Goal: Task Accomplishment & Management: Use online tool/utility

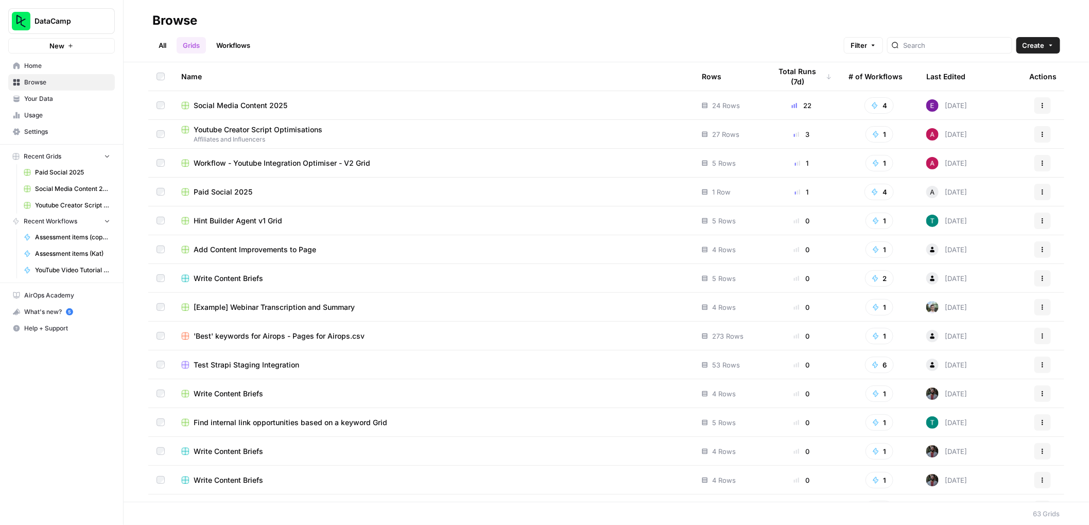
click at [161, 40] on link "All" at bounding box center [162, 45] width 20 height 16
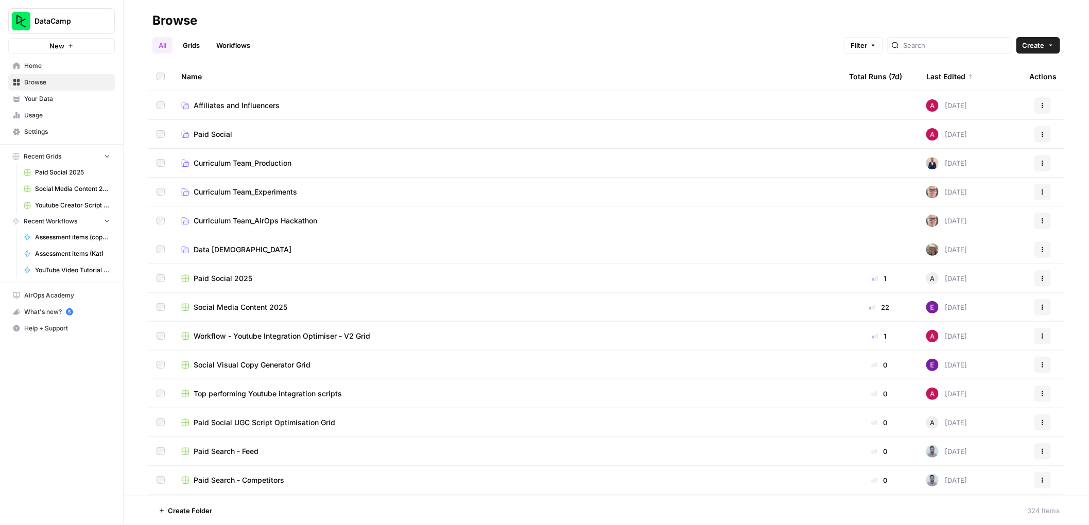
click at [230, 39] on link "Workflows" at bounding box center [233, 45] width 46 height 16
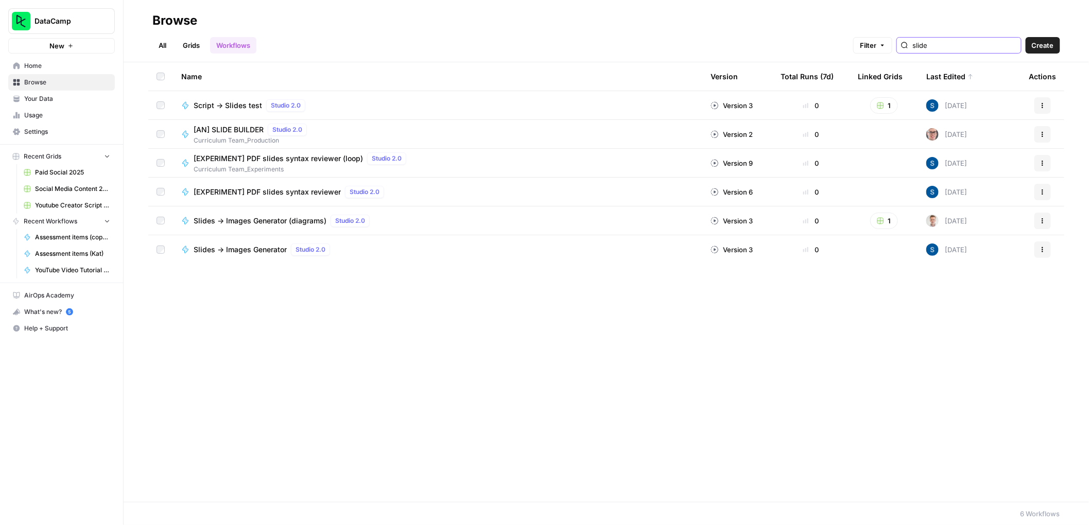
click at [1011, 46] on input "slide" at bounding box center [964, 45] width 105 height 10
click at [1011, 46] on input "search" at bounding box center [964, 45] width 105 height 10
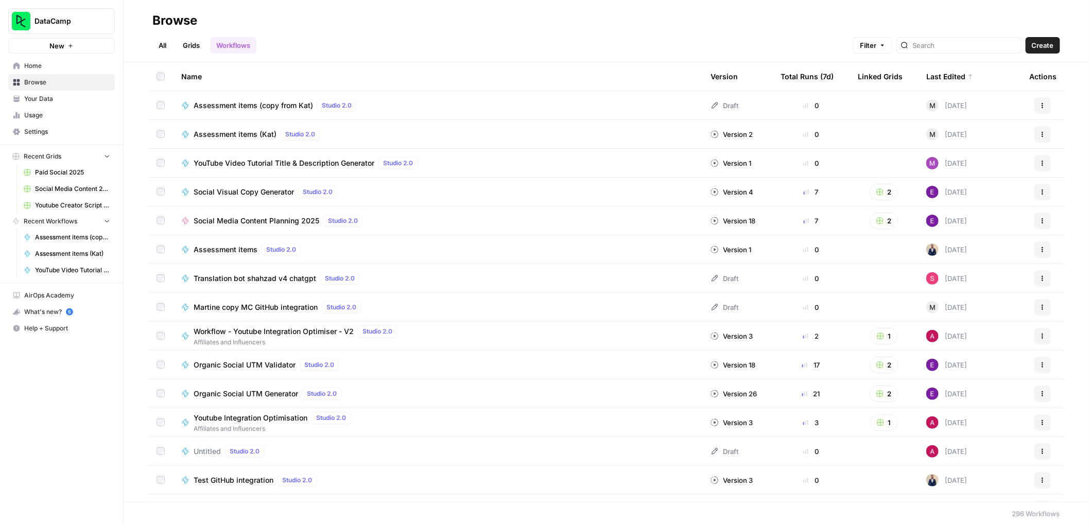
click at [506, 24] on h2 "Browse" at bounding box center [606, 20] width 908 height 16
click at [947, 39] on div at bounding box center [958, 45] width 125 height 16
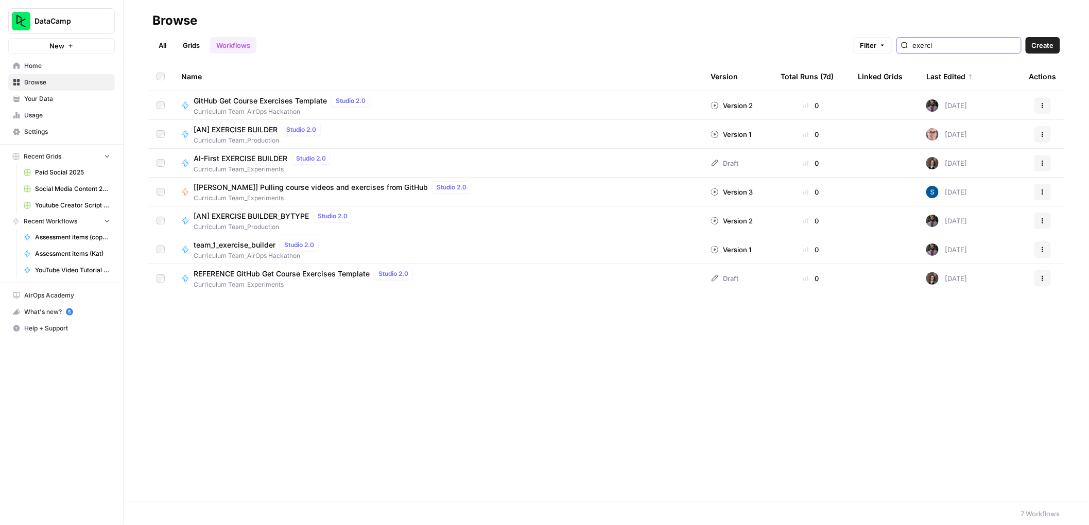
type input "exerci"
click at [492, 222] on div "[AN] EXERCISE BUILDER_BYTYPE Studio 2.0 Curriculum Team_Production" at bounding box center [437, 221] width 513 height 22
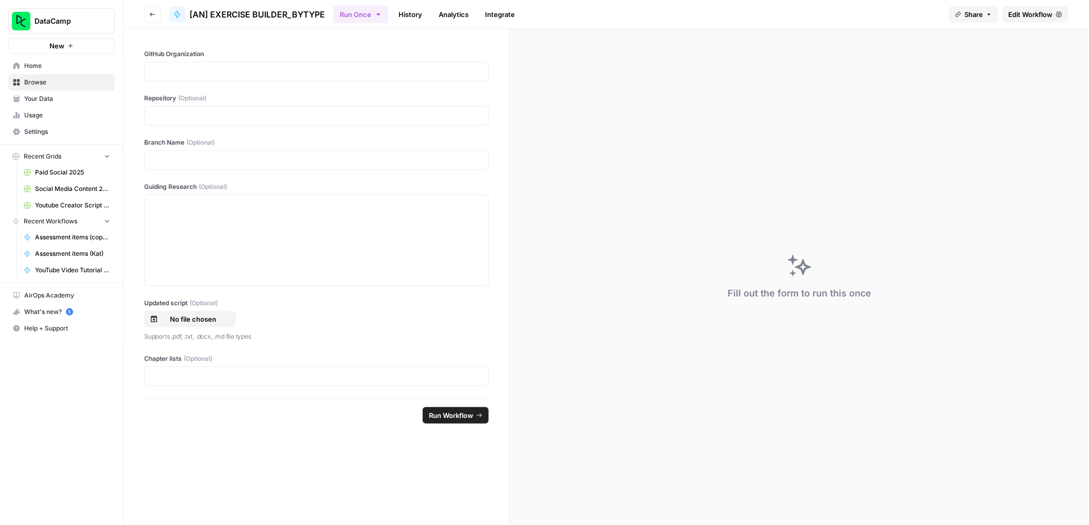
click at [155, 13] on icon "button" at bounding box center [152, 14] width 6 height 6
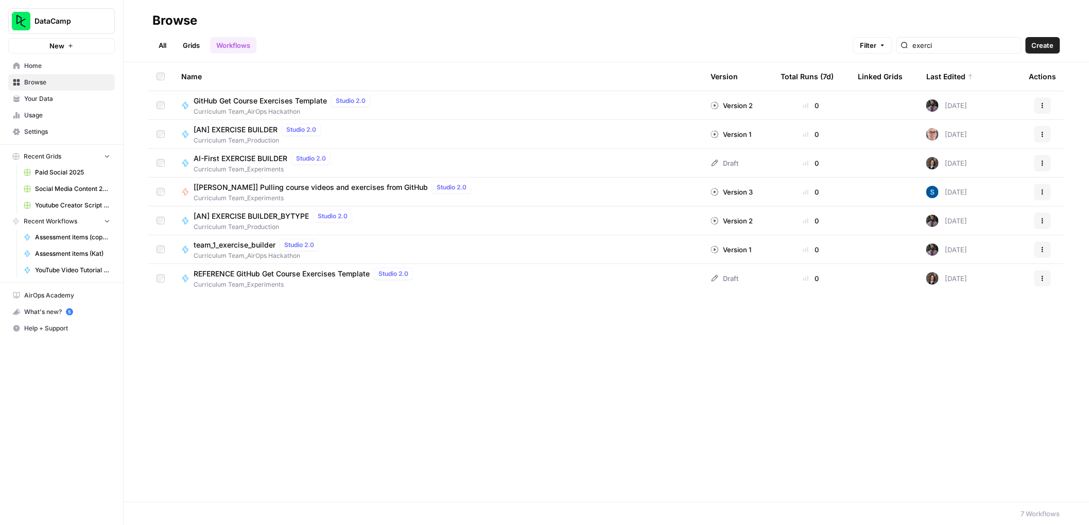
click at [396, 135] on div "[AN] EXERCISE BUILDER Studio 2.0 Curriculum Team_Production" at bounding box center [437, 135] width 513 height 22
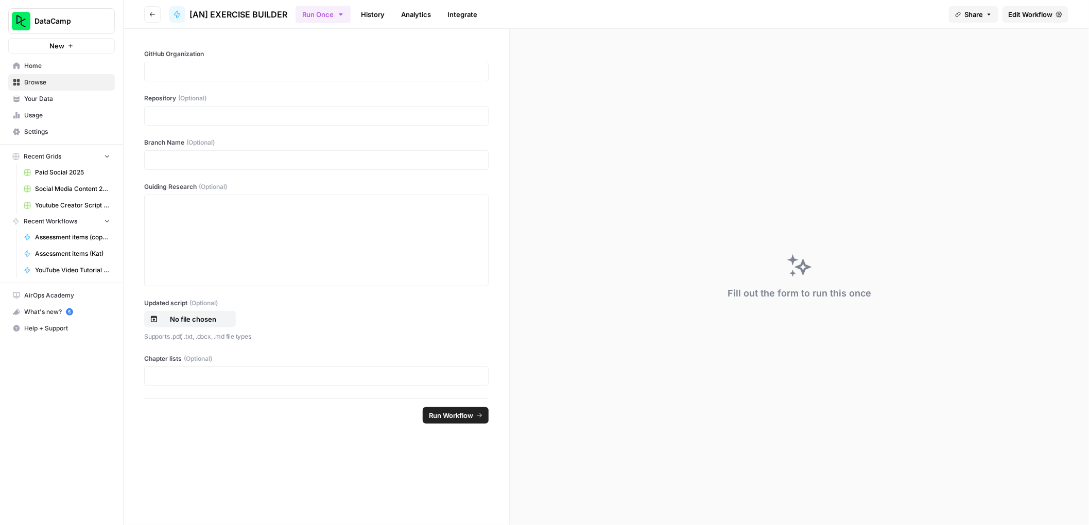
click at [388, 11] on link "History" at bounding box center [373, 14] width 36 height 16
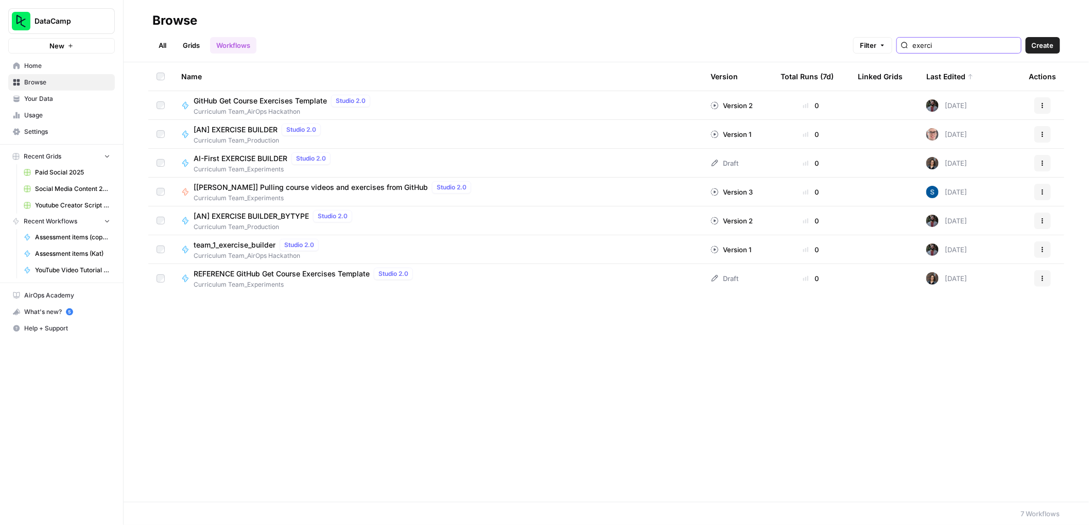
click at [961, 43] on input "exerci" at bounding box center [964, 45] width 105 height 10
click at [1011, 40] on input "exerci" at bounding box center [964, 45] width 105 height 10
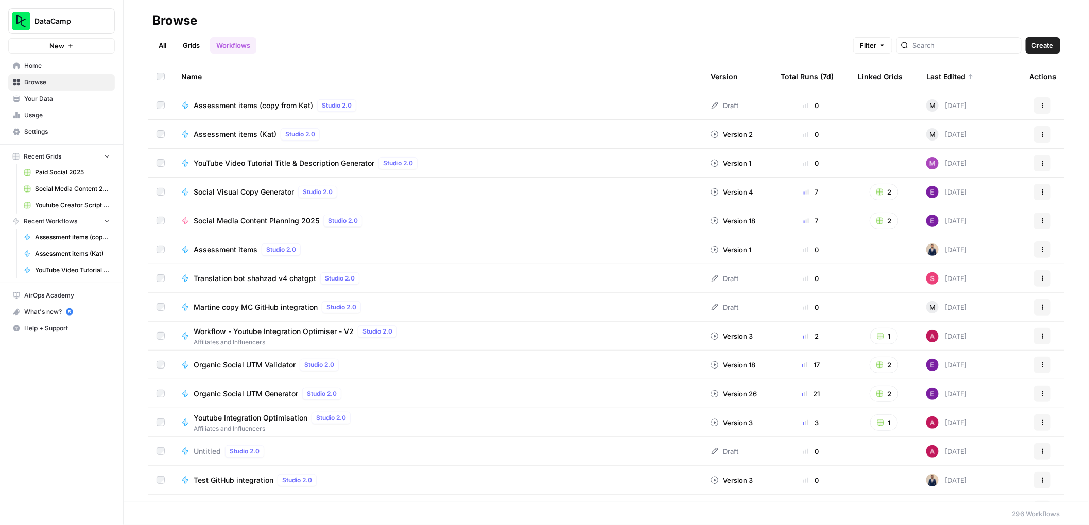
click at [162, 53] on link "All" at bounding box center [162, 45] width 20 height 16
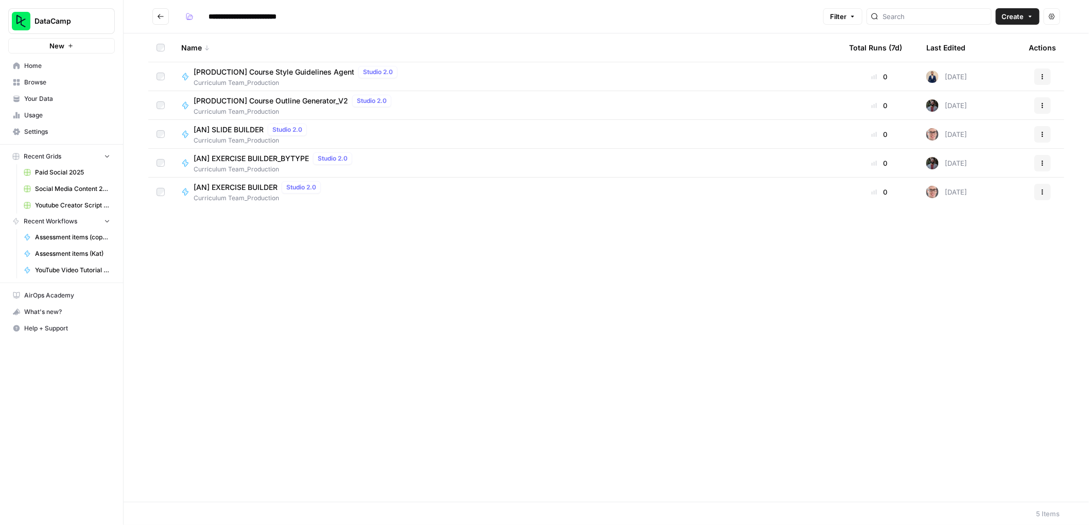
click at [362, 189] on div "[AN] EXERCISE BUILDER Studio 2.0 Curriculum Team_Production" at bounding box center [506, 192] width 651 height 22
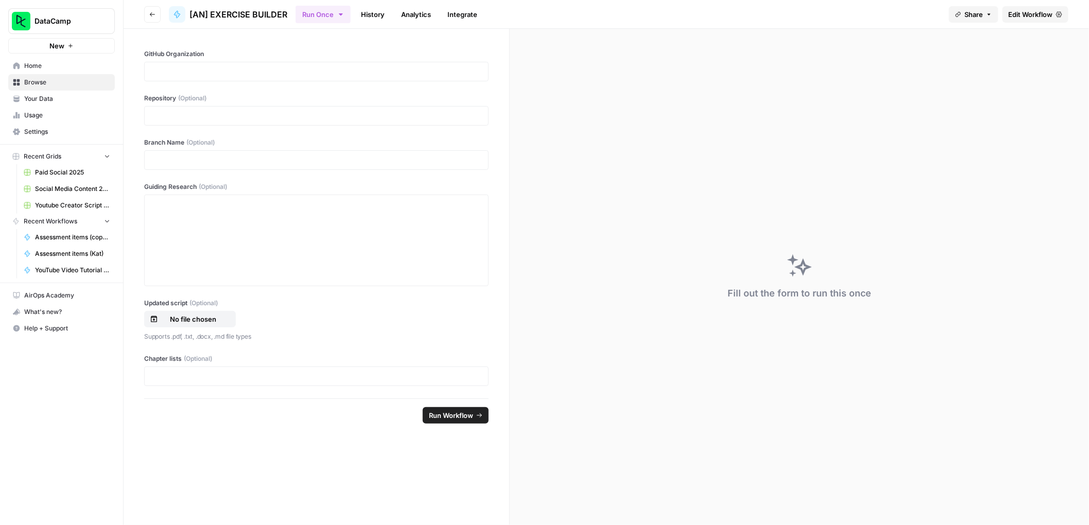
drag, startPoint x: 274, startPoint y: 135, endPoint x: 273, endPoint y: 155, distance: 20.1
click at [274, 136] on div "GitHub Organization Repository (Optional) Branch Name (Optional) Guiding Resear…" at bounding box center [317, 214] width 386 height 370
click at [273, 158] on p at bounding box center [316, 160] width 331 height 10
click at [202, 371] on p at bounding box center [316, 376] width 331 height 10
click at [208, 118] on p at bounding box center [316, 116] width 331 height 10
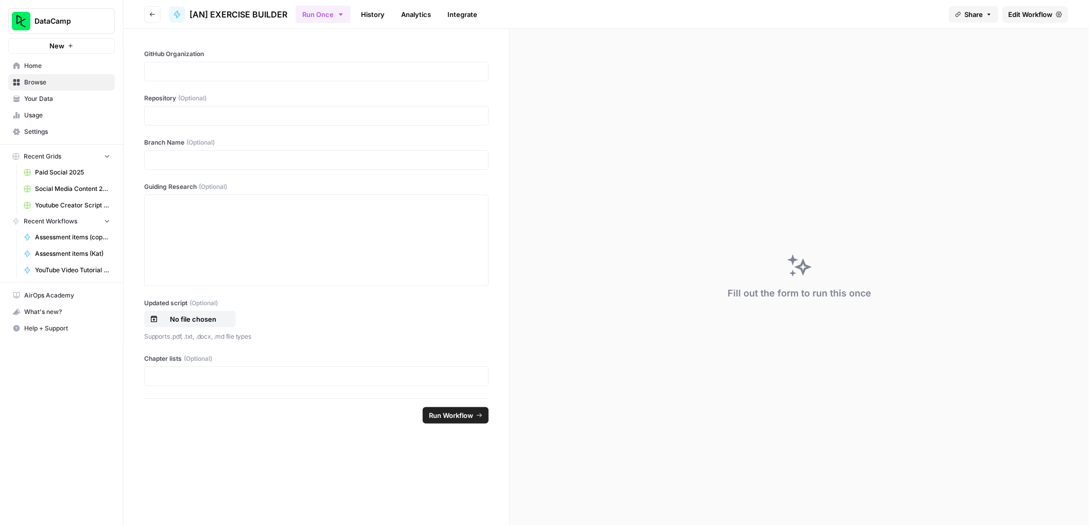
click at [216, 77] on div at bounding box center [316, 72] width 344 height 20
click at [217, 232] on div "To enrich screen reader interactions, please activate Accessibility in Grammarl…" at bounding box center [316, 240] width 331 height 82
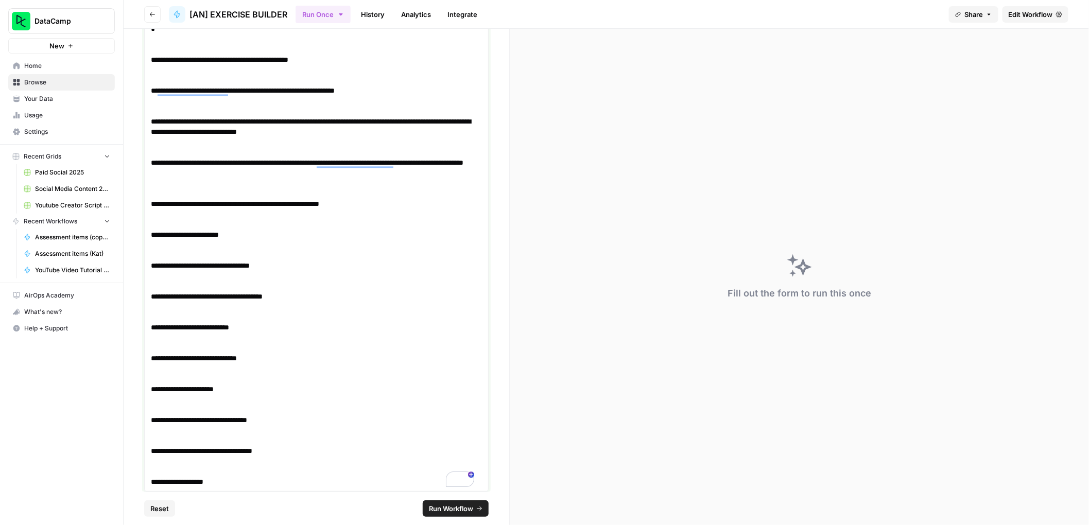
scroll to position [1387, 0]
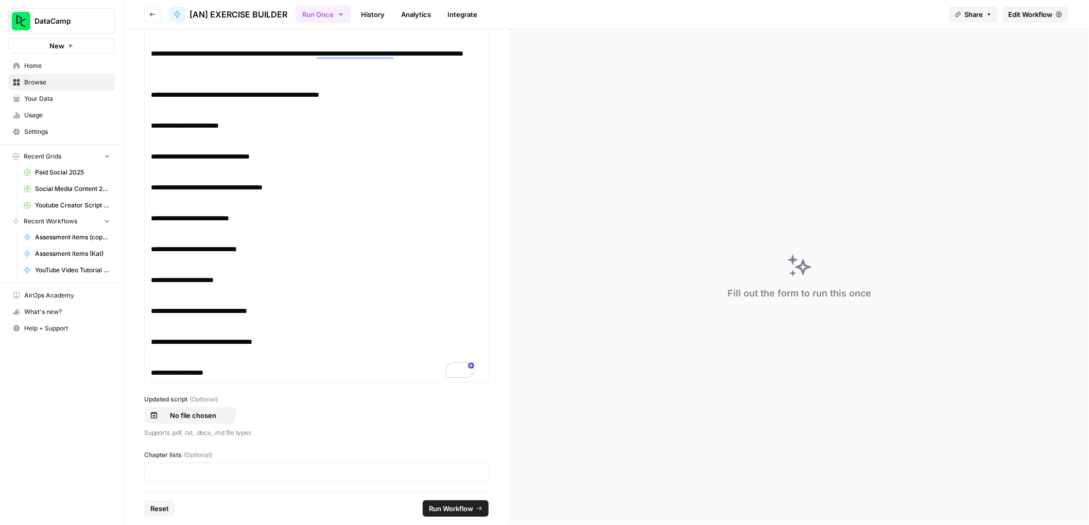
click at [457, 511] on span "Run Workflow" at bounding box center [451, 509] width 44 height 10
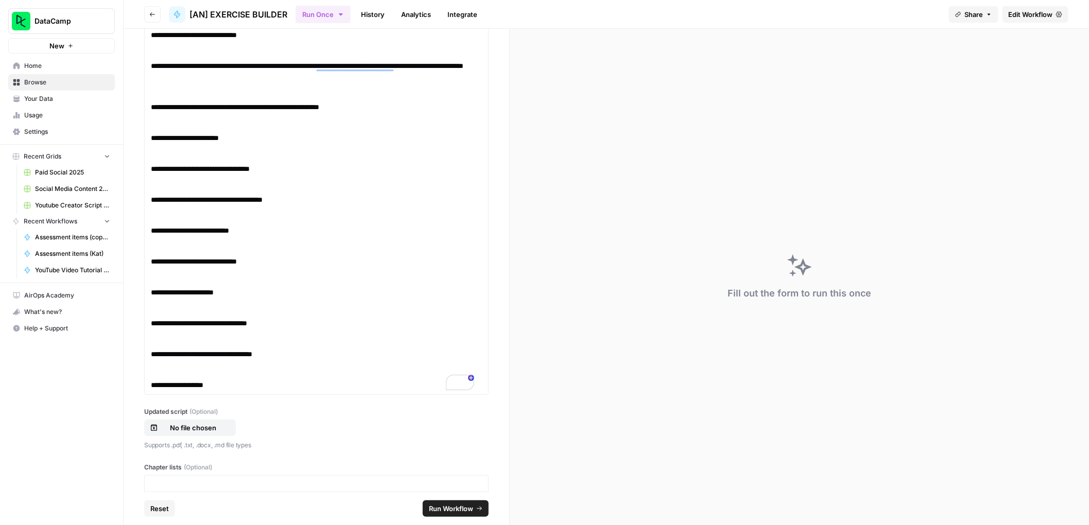
scroll to position [1399, 0]
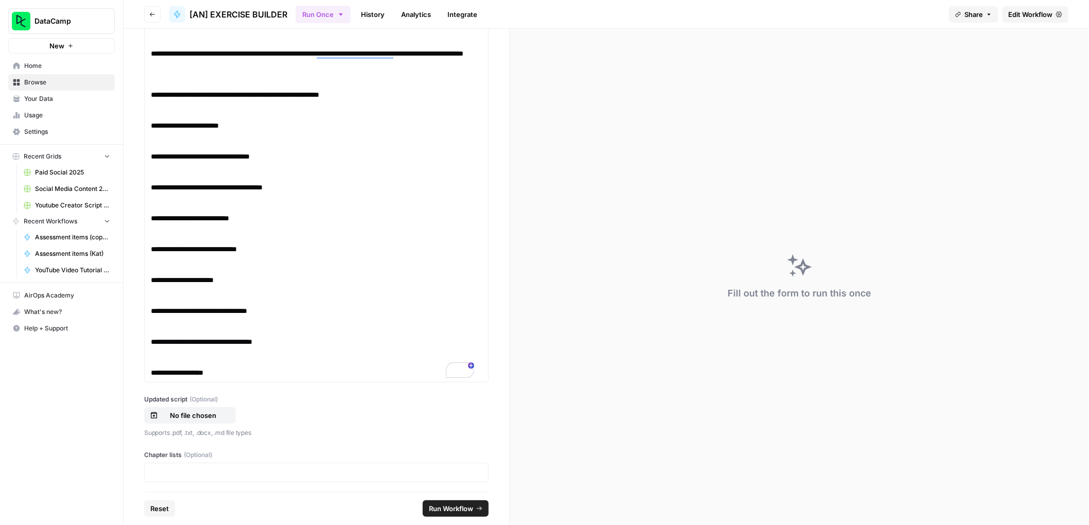
click at [464, 510] on span "Run Workflow" at bounding box center [451, 509] width 44 height 10
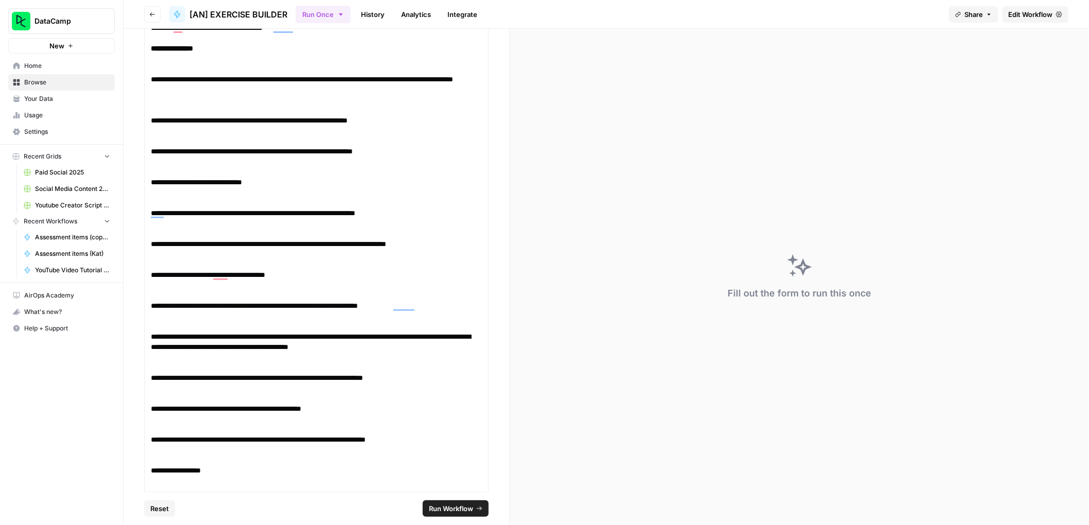
scroll to position [0, 0]
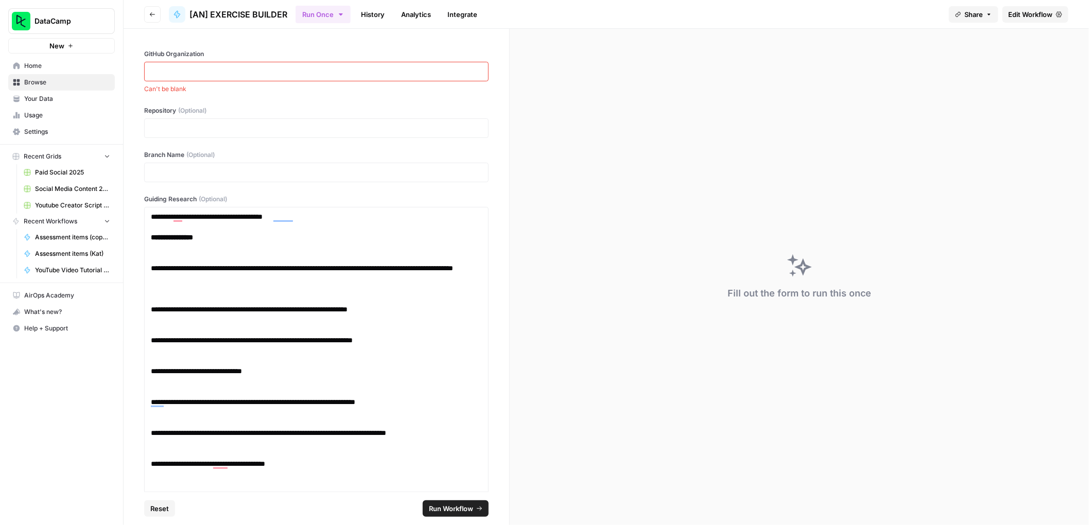
drag, startPoint x: 208, startPoint y: 90, endPoint x: 210, endPoint y: 76, distance: 14.1
click at [208, 89] on span "Can't be blank" at bounding box center [316, 88] width 344 height 9
click at [211, 71] on p at bounding box center [316, 71] width 331 height 10
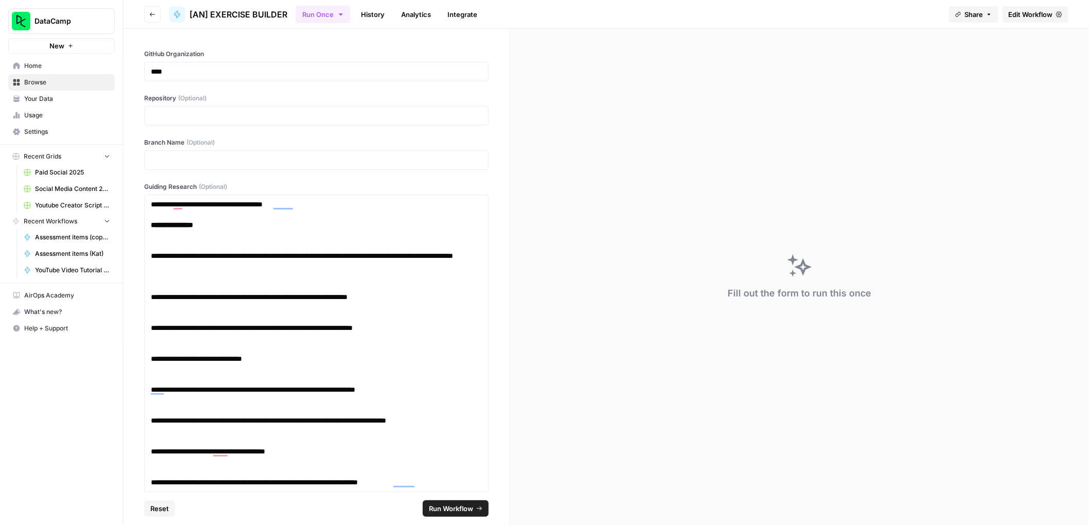
click at [460, 509] on span "Run Workflow" at bounding box center [451, 509] width 44 height 10
click at [246, 79] on div "****" at bounding box center [316, 72] width 344 height 20
click at [251, 71] on p "****" at bounding box center [312, 71] width 323 height 10
click at [457, 504] on span "Run Workflow" at bounding box center [451, 509] width 44 height 10
click at [301, 103] on div "Repository (Optional)" at bounding box center [316, 110] width 344 height 32
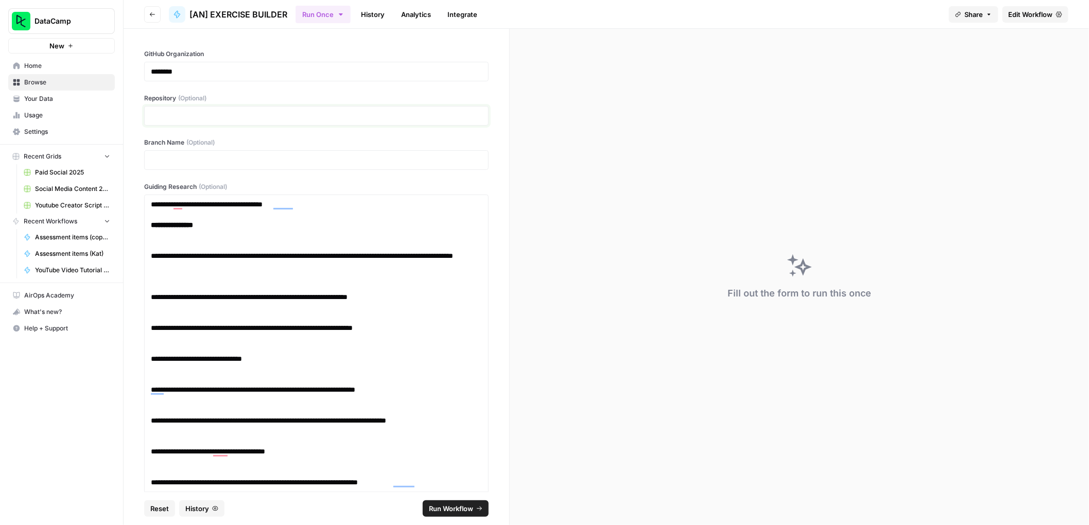
click at [302, 111] on p at bounding box center [316, 116] width 331 height 10
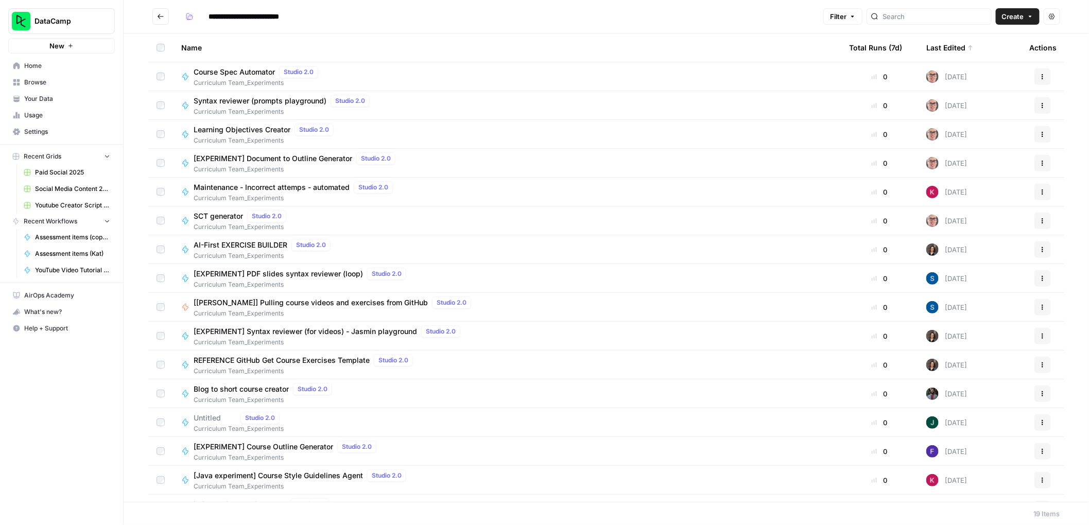
click at [223, 270] on span "[EXPERIMENT] PDF slides syntax reviewer (loop)" at bounding box center [278, 274] width 169 height 10
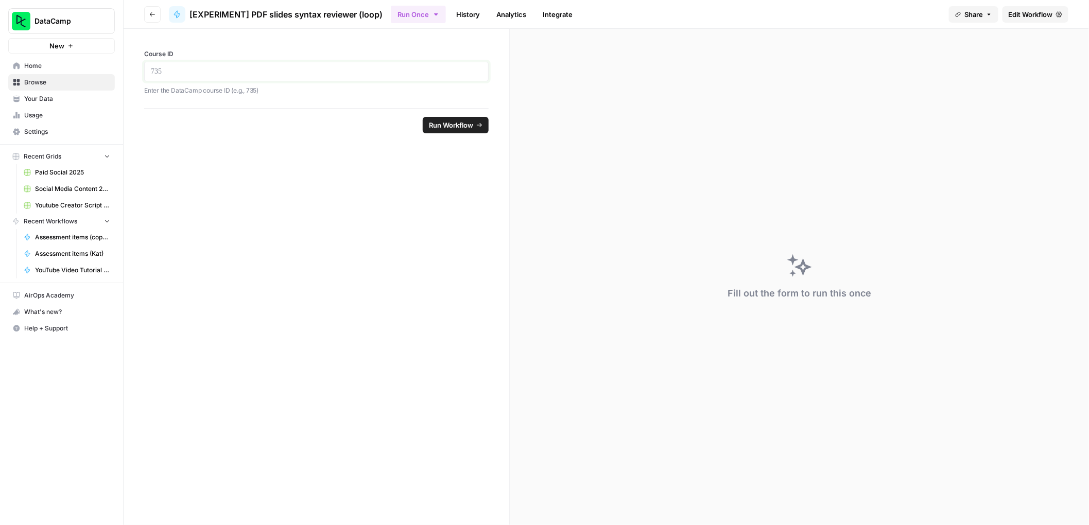
click at [238, 73] on p at bounding box center [316, 71] width 331 height 10
click at [452, 120] on span "Run Workflow" at bounding box center [451, 125] width 44 height 10
